Goal: Information Seeking & Learning: Find specific fact

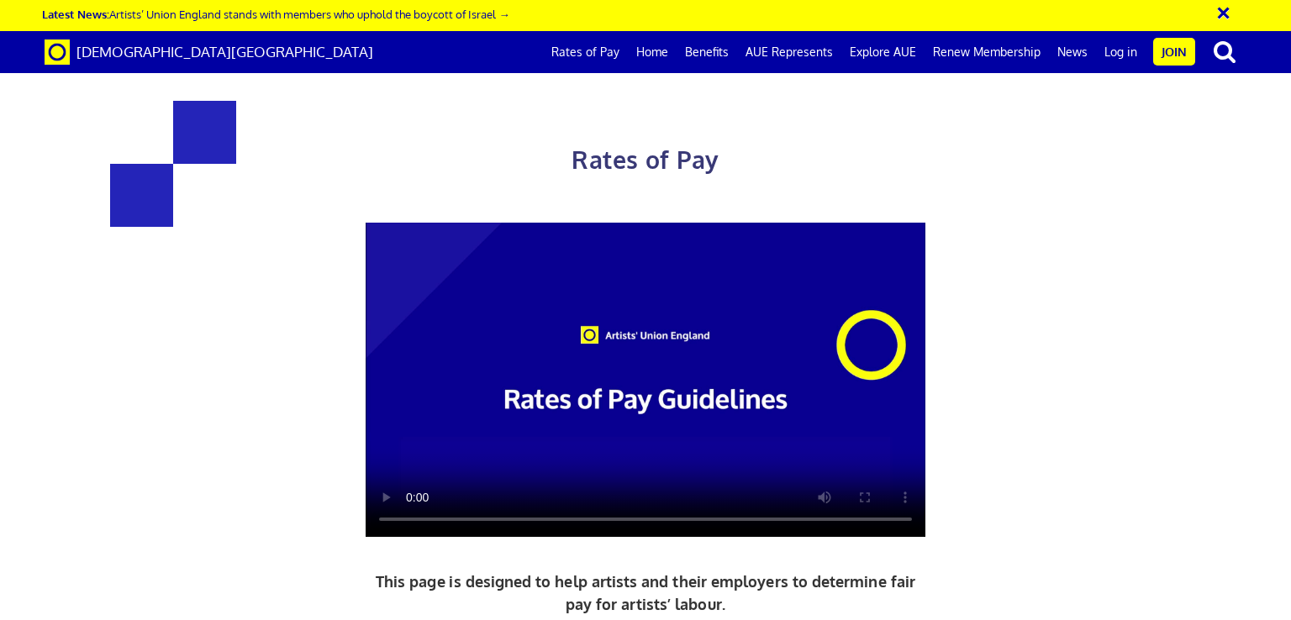
scroll to position [0, 13]
click at [1052, 388] on div at bounding box center [646, 380] width 878 height 315
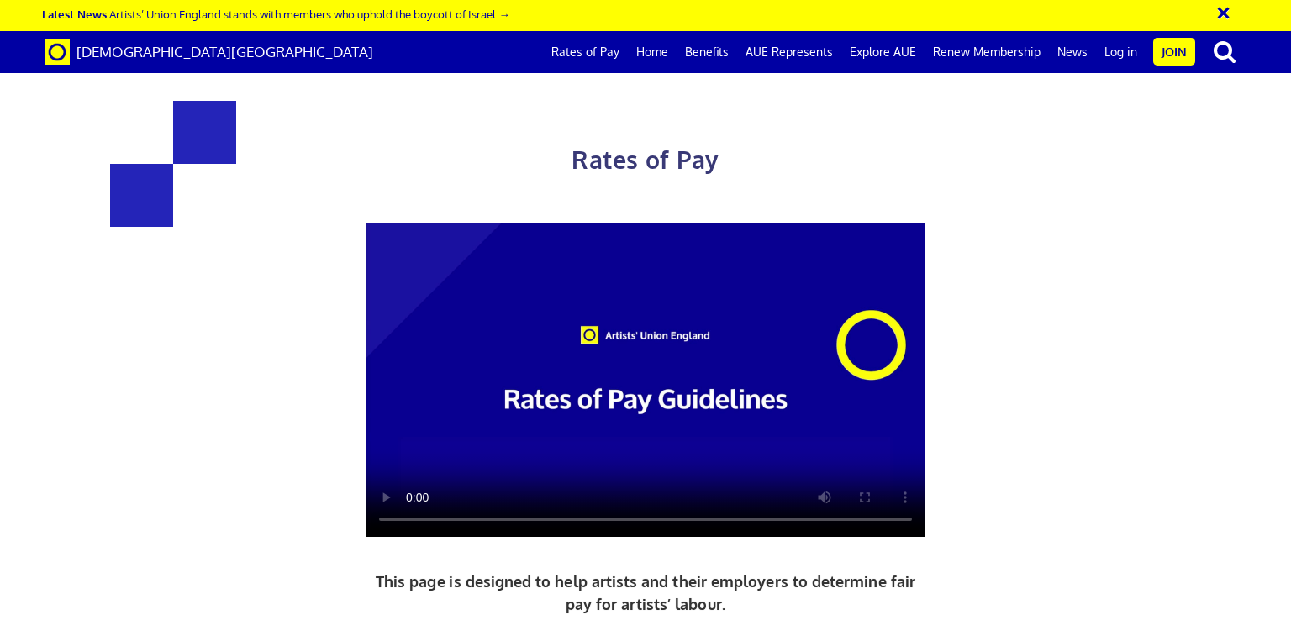
scroll to position [605, 0]
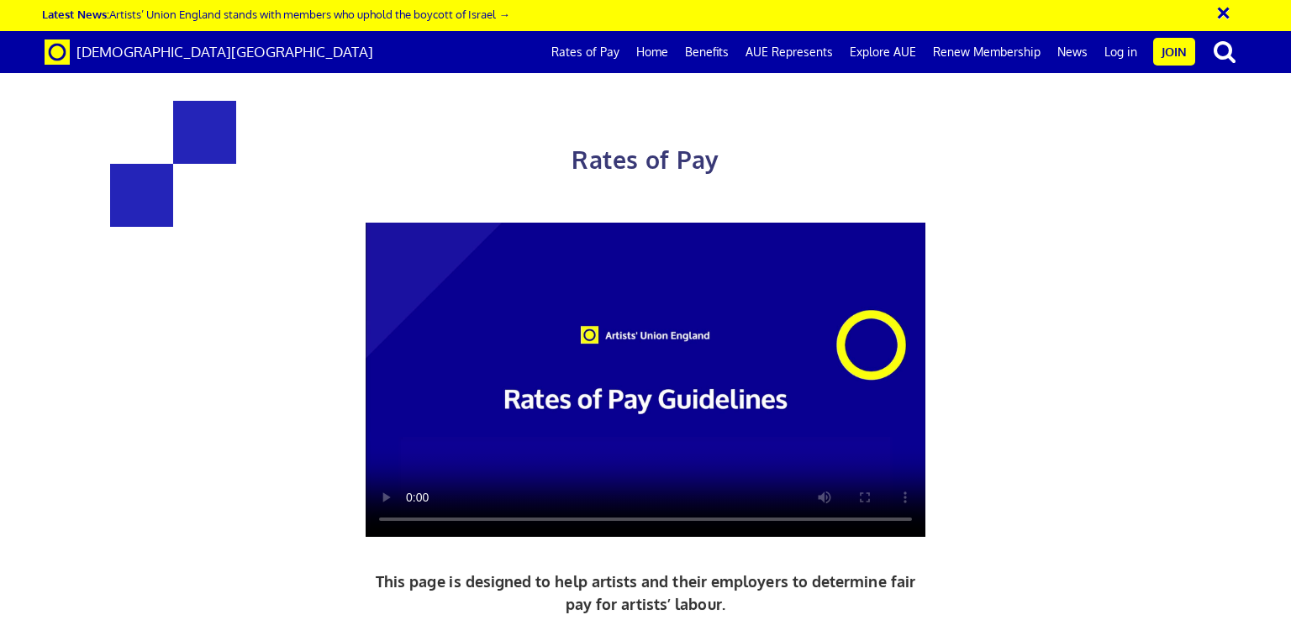
drag, startPoint x: 314, startPoint y: 229, endPoint x: 520, endPoint y: 329, distance: 228.6
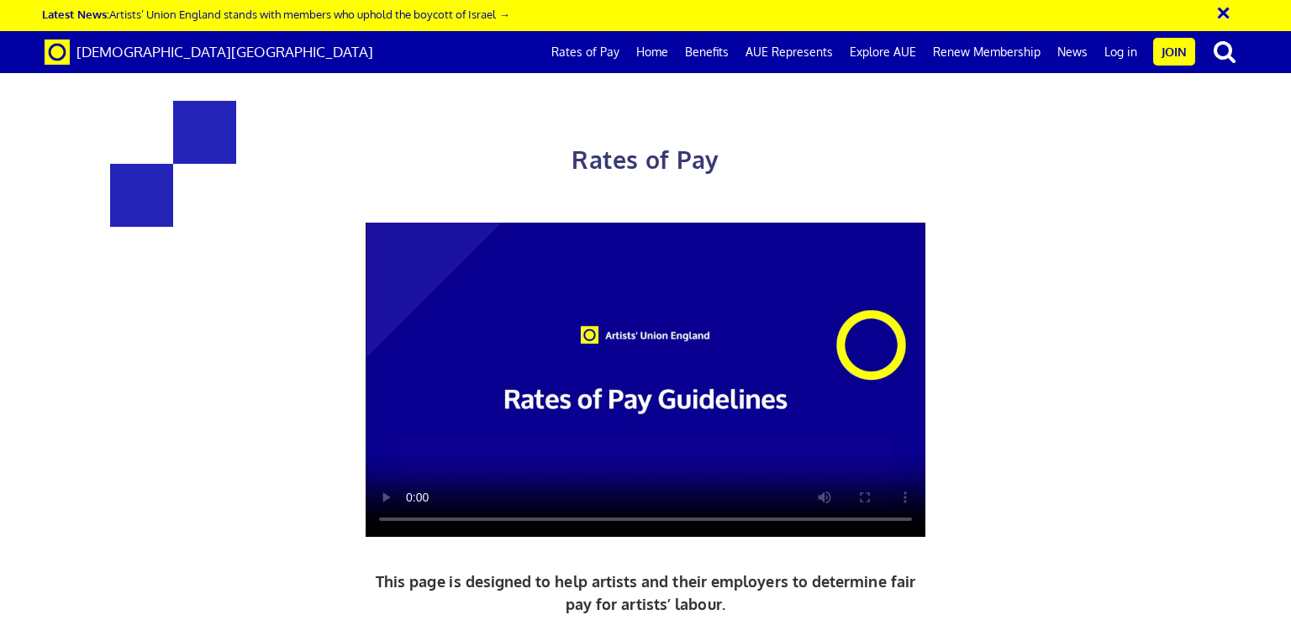
click at [403, 261] on div "Rates of Pay This page is designed to help artists and their employers to deter…" at bounding box center [646, 469] width 878 height 804
drag, startPoint x: 424, startPoint y: 394, endPoint x: 366, endPoint y: 394, distance: 57.2
copy span "£27.08"
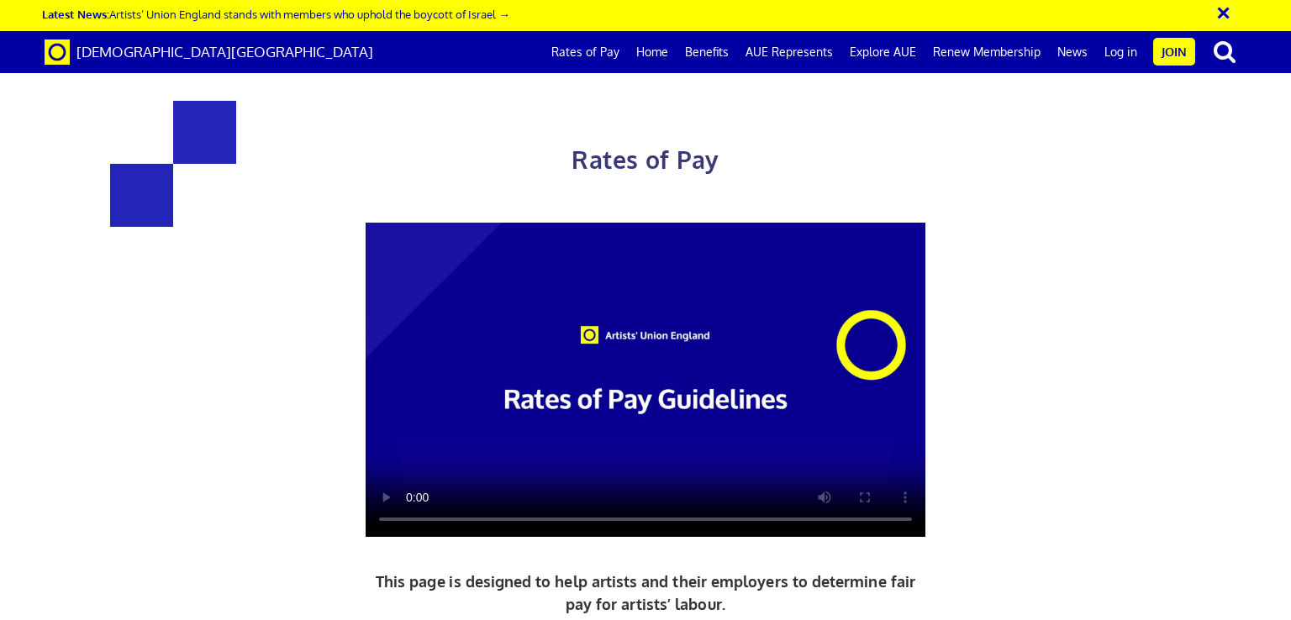
scroll to position [0, 13]
click at [1083, 408] on div at bounding box center [646, 380] width 878 height 315
